Goal: Transaction & Acquisition: Book appointment/travel/reservation

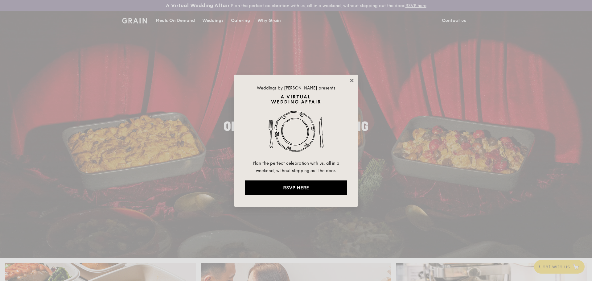
click at [353, 81] on icon at bounding box center [352, 81] width 6 height 6
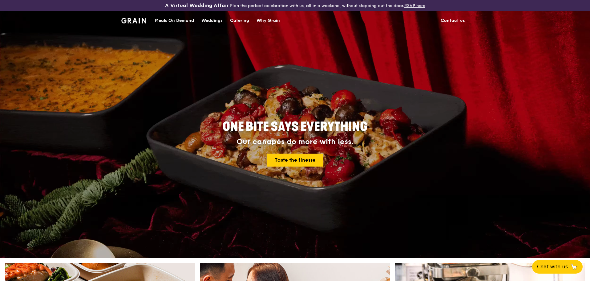
click at [244, 21] on div "Catering" at bounding box center [239, 20] width 19 height 18
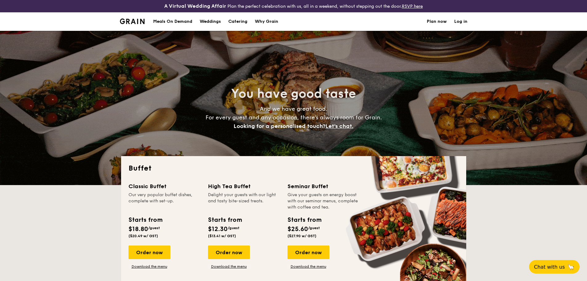
select select
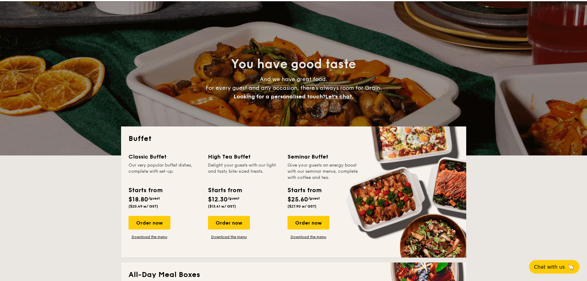
scroll to position [62, 0]
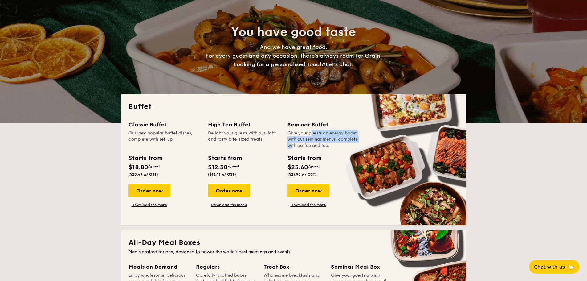
drag, startPoint x: 297, startPoint y: 135, endPoint x: 350, endPoint y: 139, distance: 52.8
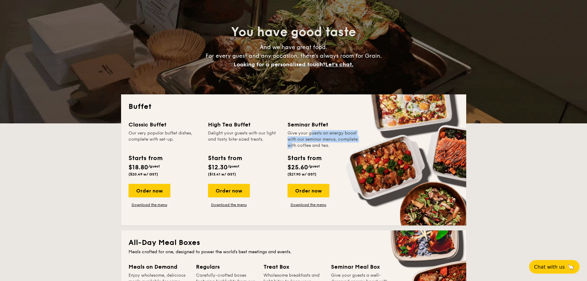
click at [350, 139] on div "Give your guests an energy boost with our seminar menus, complete with coffee a…" at bounding box center [323, 139] width 72 height 18
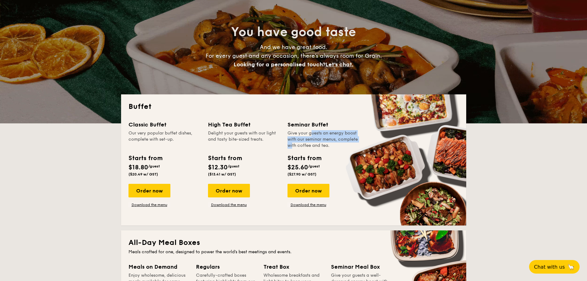
click at [341, 140] on div "Give your guests an energy boost with our seminar menus, complete with coffee a…" at bounding box center [323, 139] width 72 height 18
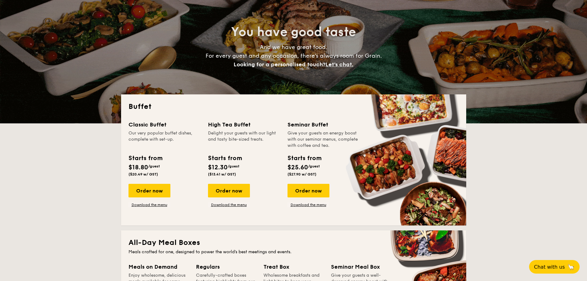
click at [319, 140] on div "Give your guests an energy boost with our seminar menus, complete with coffee a…" at bounding box center [323, 139] width 72 height 18
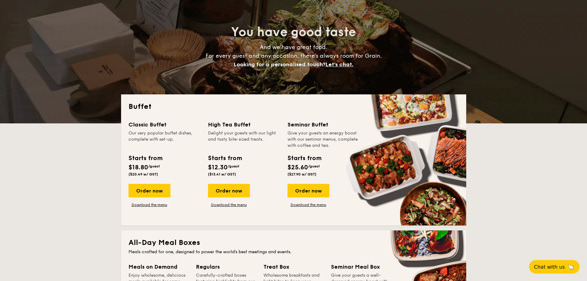
click at [319, 146] on div "Give your guests an energy boost with our seminar menus, complete with coffee a…" at bounding box center [323, 139] width 72 height 18
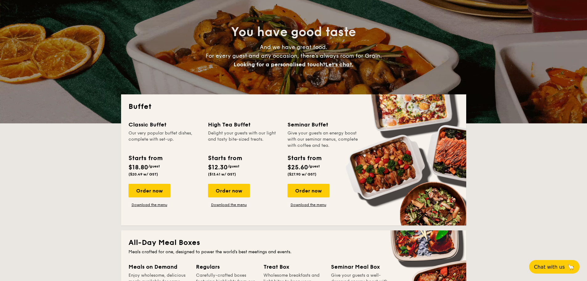
click at [319, 146] on div "Give your guests an energy boost with our seminar menus, complete with coffee a…" at bounding box center [323, 139] width 72 height 18
click at [315, 192] on div "Order now" at bounding box center [308, 191] width 42 height 14
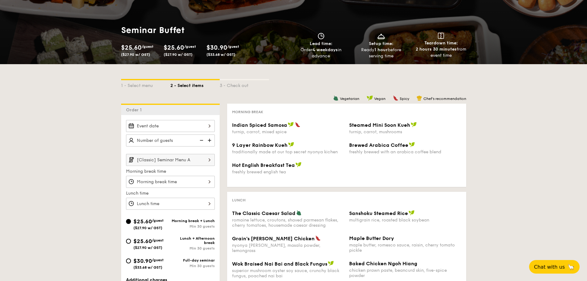
scroll to position [62, 0]
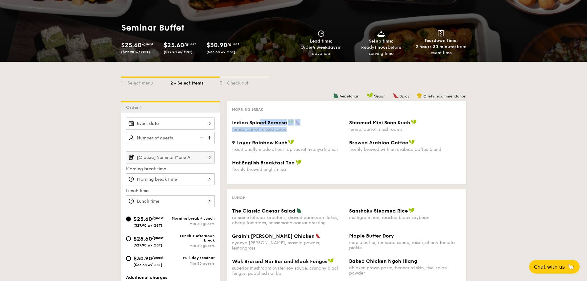
drag, startPoint x: 259, startPoint y: 122, endPoint x: 323, endPoint y: 128, distance: 65.0
click at [323, 128] on div "Indian Spiced Samosa turnip, carrot, mixed spice" at bounding box center [288, 125] width 112 height 13
click at [327, 128] on div "turnip, carrot, mixed spice" at bounding box center [288, 129] width 112 height 5
click at [488, 156] on div "1 - Select menu 2 - Select items 3 - Check out Order 1 [Classic] Seminar Menu A…" at bounding box center [293, 231] width 587 height 339
click at [58, 121] on div "1 - Select menu 2 - Select items 3 - Check out Order 1 [Classic] Seminar Menu A…" at bounding box center [293, 231] width 587 height 339
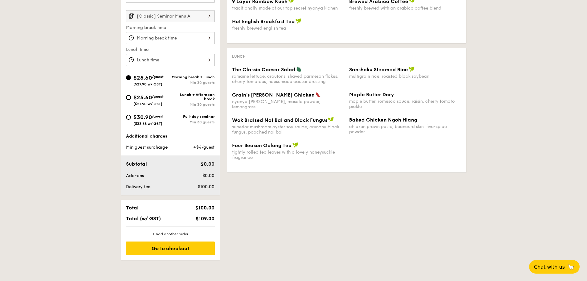
scroll to position [185, 0]
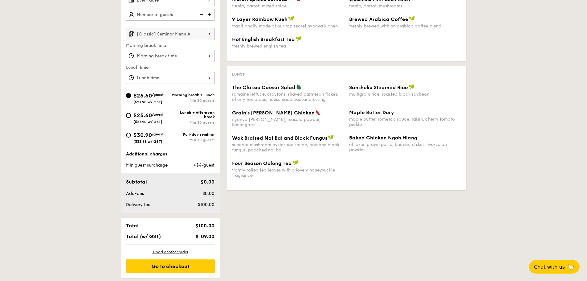
click at [284, 128] on div "Grain's [PERSON_NAME] Chicken nyonya [PERSON_NAME], masala powder, lemongrass M…" at bounding box center [347, 121] width 234 height 25
click at [260, 137] on span "Wok Braised Nai Bai and Black Fungus" at bounding box center [279, 138] width 95 height 6
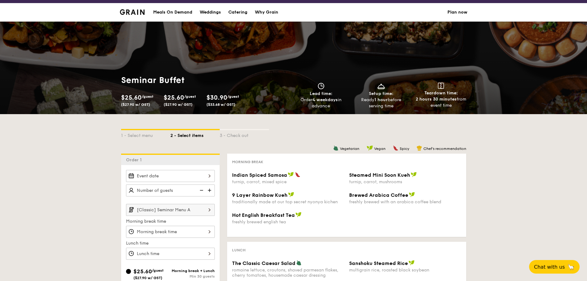
scroll to position [0, 0]
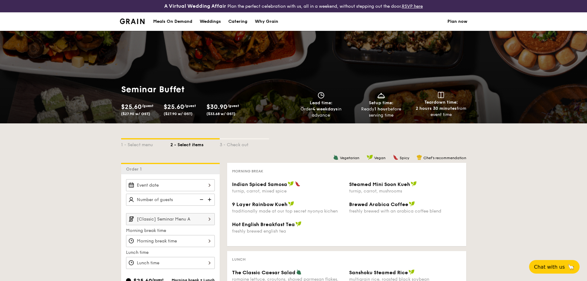
drag, startPoint x: 427, startPoint y: 102, endPoint x: 478, endPoint y: 113, distance: 51.7
click at [478, 113] on div "Seminar Buffet $25.60 /guest ($27.90 w/ GST) $25.60 /guest ($27.90 w/ GST) $30.…" at bounding box center [293, 101] width 587 height 44
click at [480, 114] on div "Seminar Buffet $25.60 /guest ($27.90 w/ GST) $25.60 /guest ($27.90 w/ GST) $30.…" at bounding box center [293, 101] width 587 height 44
drag, startPoint x: 417, startPoint y: 113, endPoint x: 473, endPoint y: 117, distance: 56.2
click at [473, 117] on div "Seminar Buffet $25.60 /guest ($27.90 w/ GST) $25.60 /guest ($27.90 w/ GST) $30.…" at bounding box center [293, 101] width 587 height 44
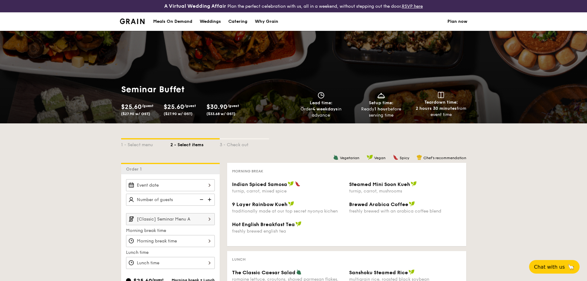
click at [473, 117] on div "Seminar Buffet $25.60 /guest ($27.90 w/ GST) $25.60 /guest ($27.90 w/ GST) $30.…" at bounding box center [293, 101] width 587 height 44
drag, startPoint x: 461, startPoint y: 114, endPoint x: 419, endPoint y: 100, distance: 44.0
click at [419, 100] on div "Teardown time: 2 hours 30 minutes from event time" at bounding box center [440, 105] width 55 height 26
click at [420, 100] on div "Teardown time: 2 hours 30 minutes from event time" at bounding box center [440, 105] width 55 height 26
drag, startPoint x: 421, startPoint y: 100, endPoint x: 462, endPoint y: 113, distance: 42.3
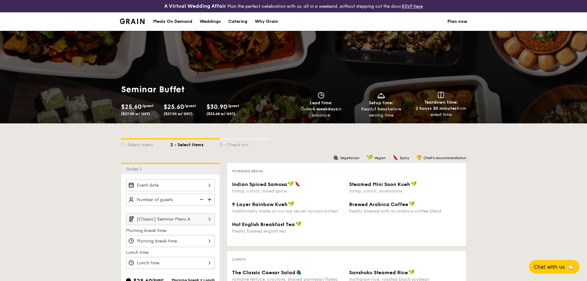
click at [462, 113] on div "Teardown time: 2 hours 30 minutes from event time" at bounding box center [440, 105] width 55 height 26
click at [462, 113] on div "2 hours 30 minutes from event time" at bounding box center [440, 111] width 55 height 12
drag, startPoint x: 307, startPoint y: 100, endPoint x: 331, endPoint y: 108, distance: 25.2
click at [331, 108] on div "Lead time: Order 4 weekdays in advance" at bounding box center [321, 105] width 55 height 26
click at [332, 108] on strong "4 weekdays" at bounding box center [324, 108] width 25 height 5
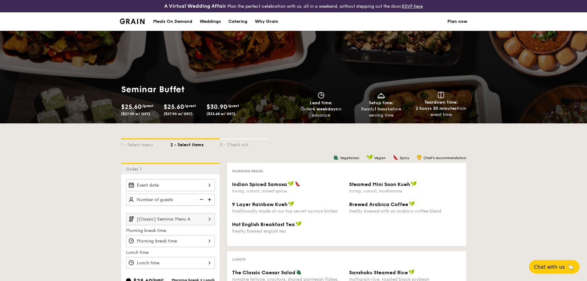
drag, startPoint x: 330, startPoint y: 112, endPoint x: 319, endPoint y: 100, distance: 16.6
click at [311, 100] on div "Lead time: Order 4 weekdays in advance" at bounding box center [321, 105] width 55 height 26
click at [319, 100] on span "Lead time:" at bounding box center [321, 102] width 23 height 5
drag, startPoint x: 161, startPoint y: 103, endPoint x: 234, endPoint y: 104, distance: 73.0
click at [234, 104] on div "$25.60 /guest ($27.90 w/ GST) $25.60 /guest ($27.90 w/ GST) $30.90 /guest ($33.…" at bounding box center [183, 110] width 128 height 16
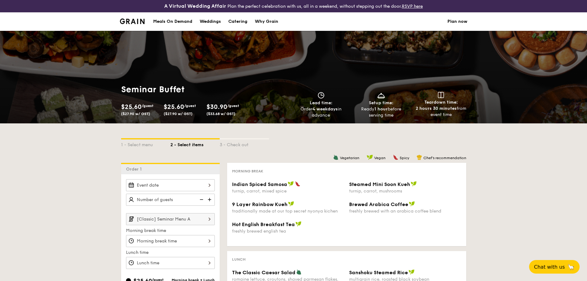
click at [235, 104] on span "/guest" at bounding box center [233, 106] width 12 height 4
drag, startPoint x: 208, startPoint y: 106, endPoint x: 270, endPoint y: 109, distance: 61.4
click at [238, 107] on div "$30.90 /guest ($33.68 w/ GST)" at bounding box center [225, 109] width 38 height 14
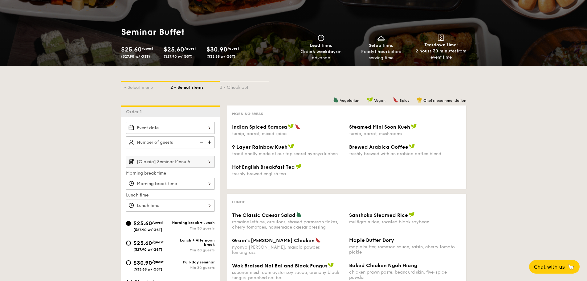
scroll to position [62, 0]
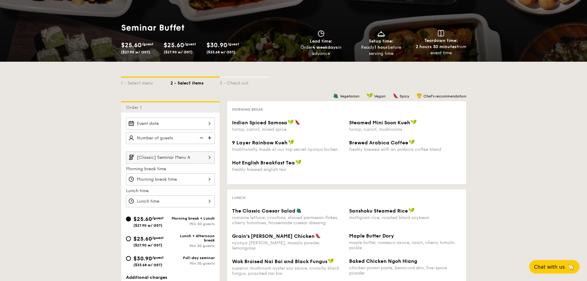
click at [249, 83] on div "3 - Check out" at bounding box center [244, 82] width 49 height 9
click at [145, 82] on div "1 - Select menu" at bounding box center [145, 82] width 49 height 9
select select
